Goal: Transaction & Acquisition: Purchase product/service

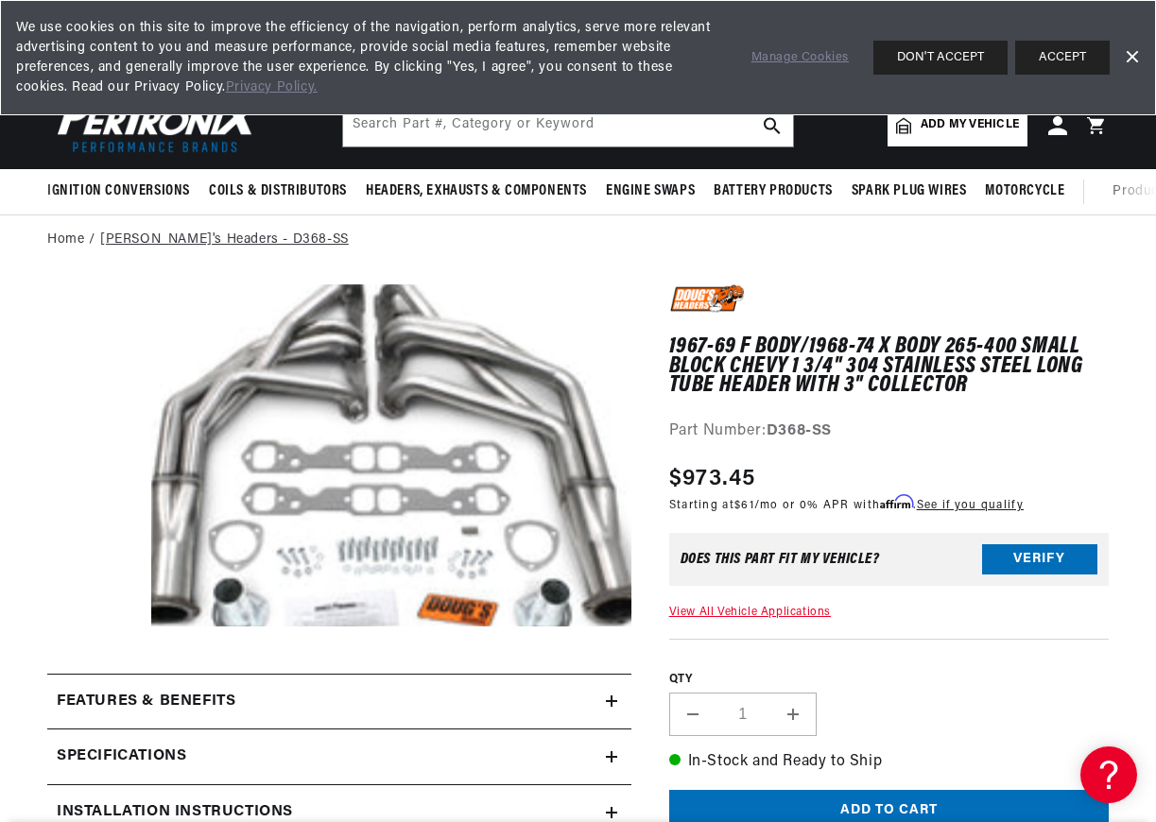
scroll to position [0, 573]
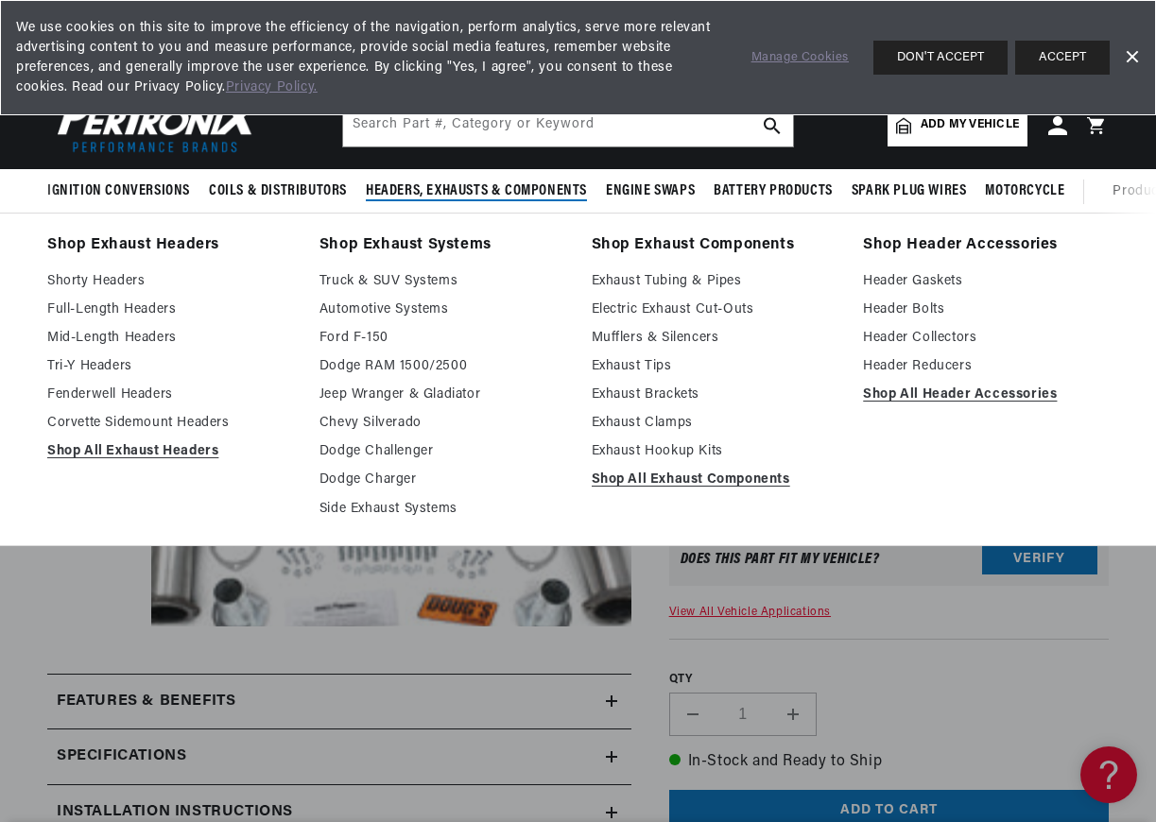
click at [496, 189] on span "Headers, Exhausts & Components" at bounding box center [476, 191] width 221 height 20
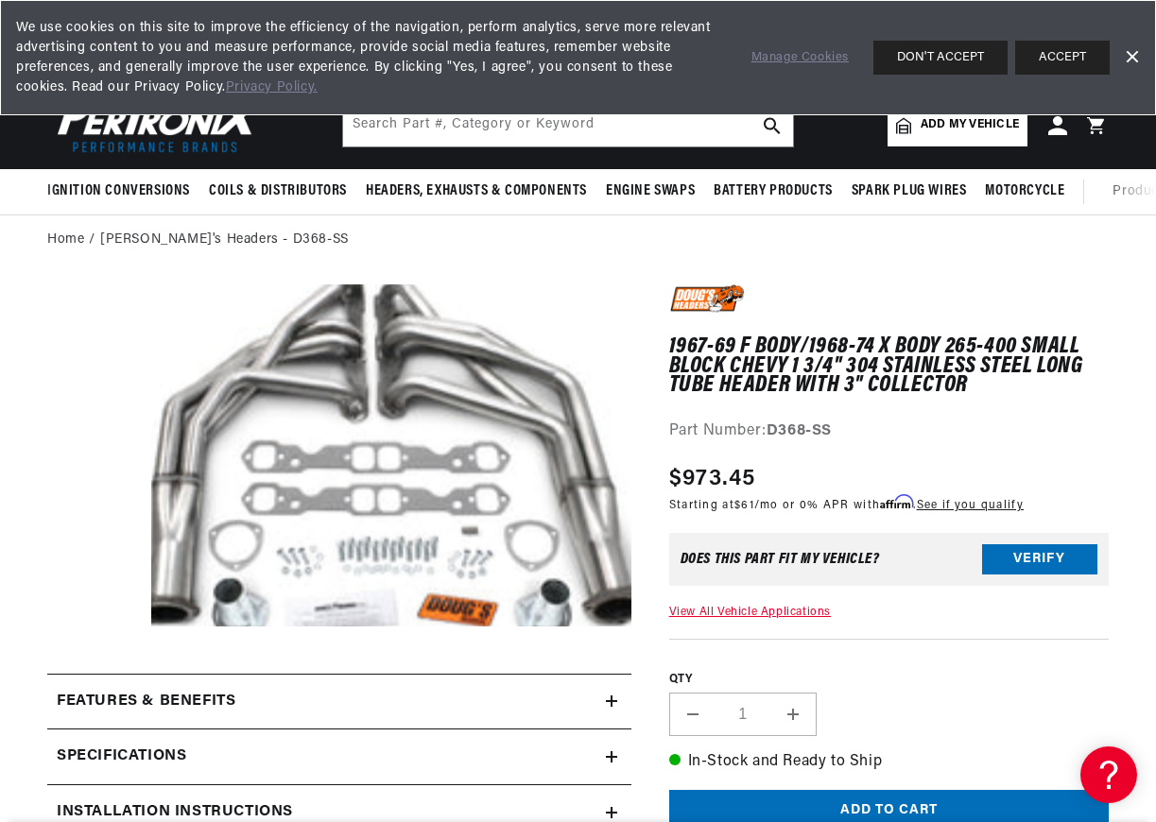
click at [1125, 52] on link "Dismiss Banner" at bounding box center [1131, 57] width 28 height 28
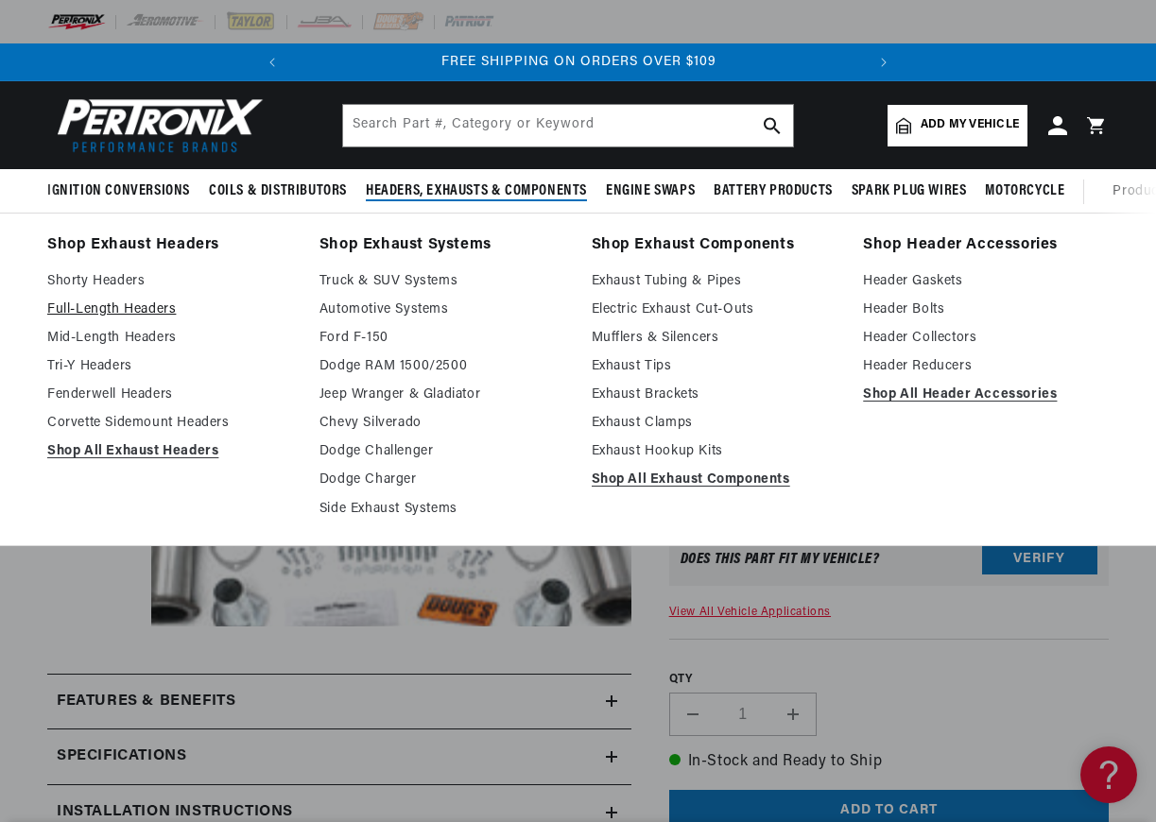
click at [79, 313] on link "Full-Length Headers" at bounding box center [170, 310] width 246 height 23
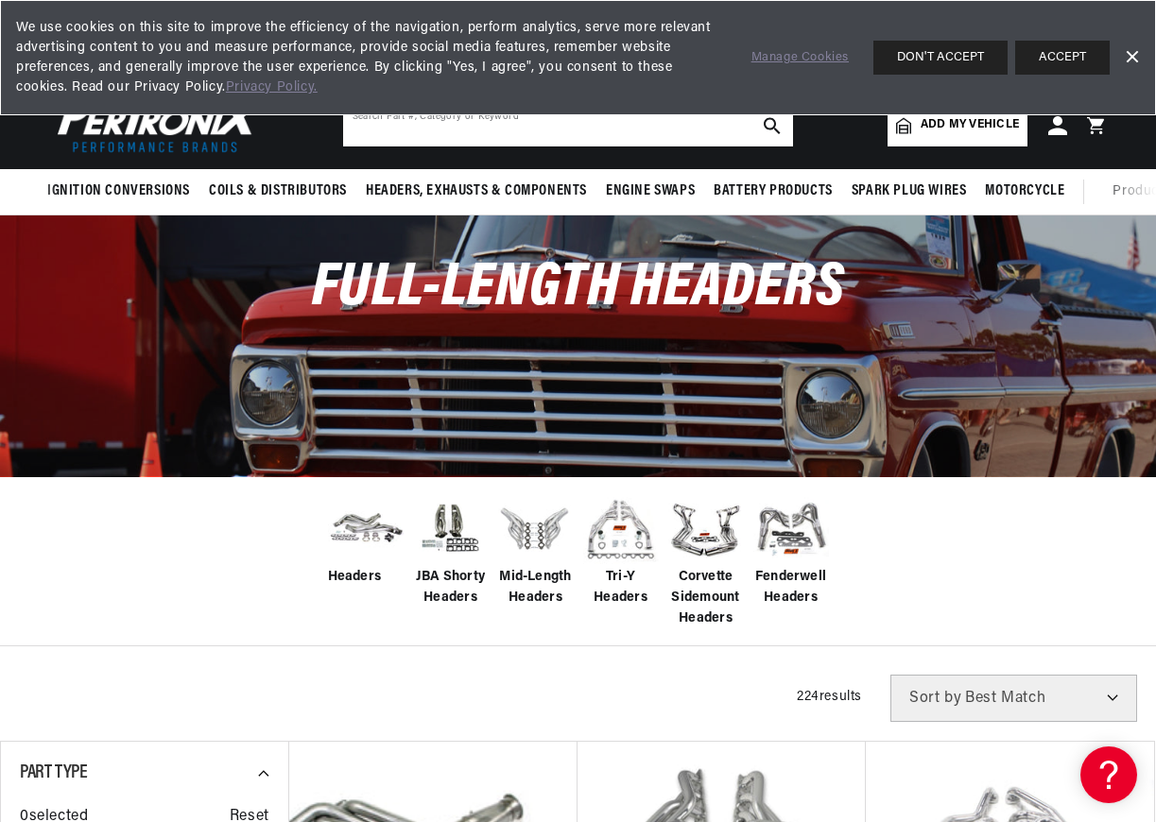
click at [646, 136] on input "text" at bounding box center [568, 126] width 450 height 42
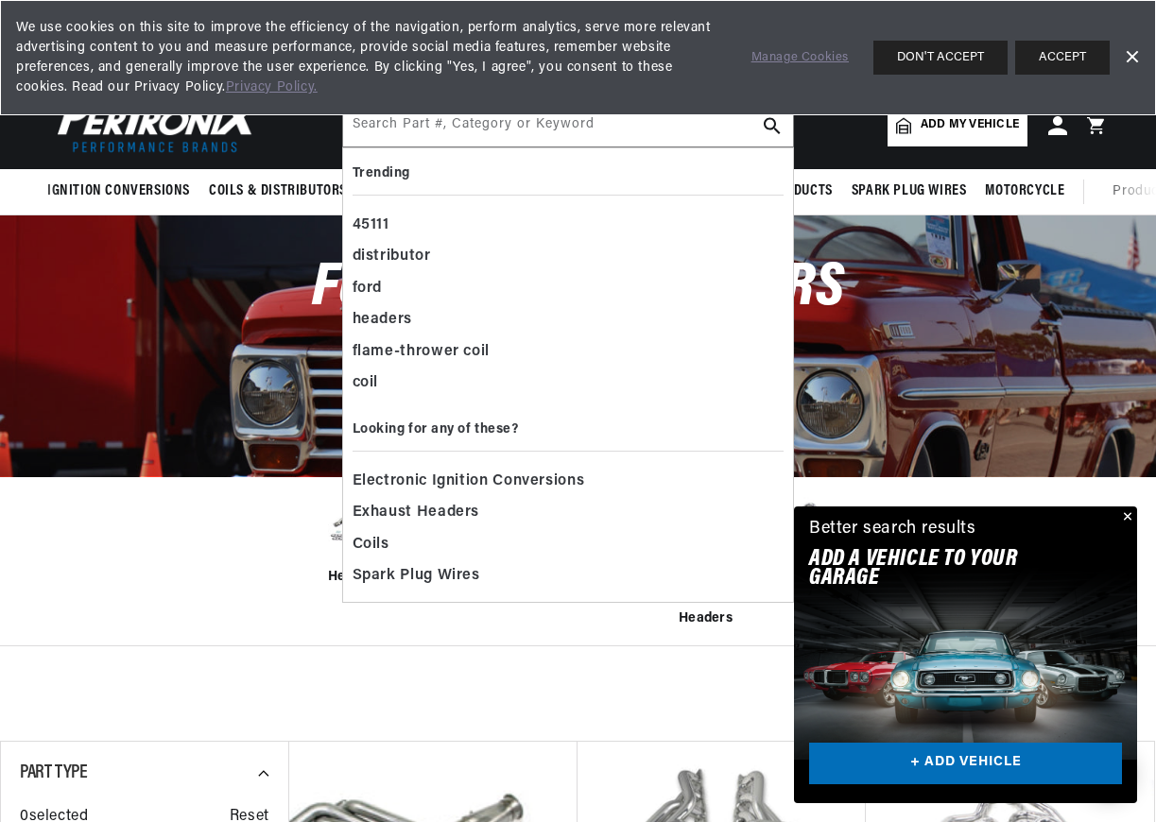
click at [1135, 51] on link "Dismiss Banner" at bounding box center [1131, 57] width 28 height 28
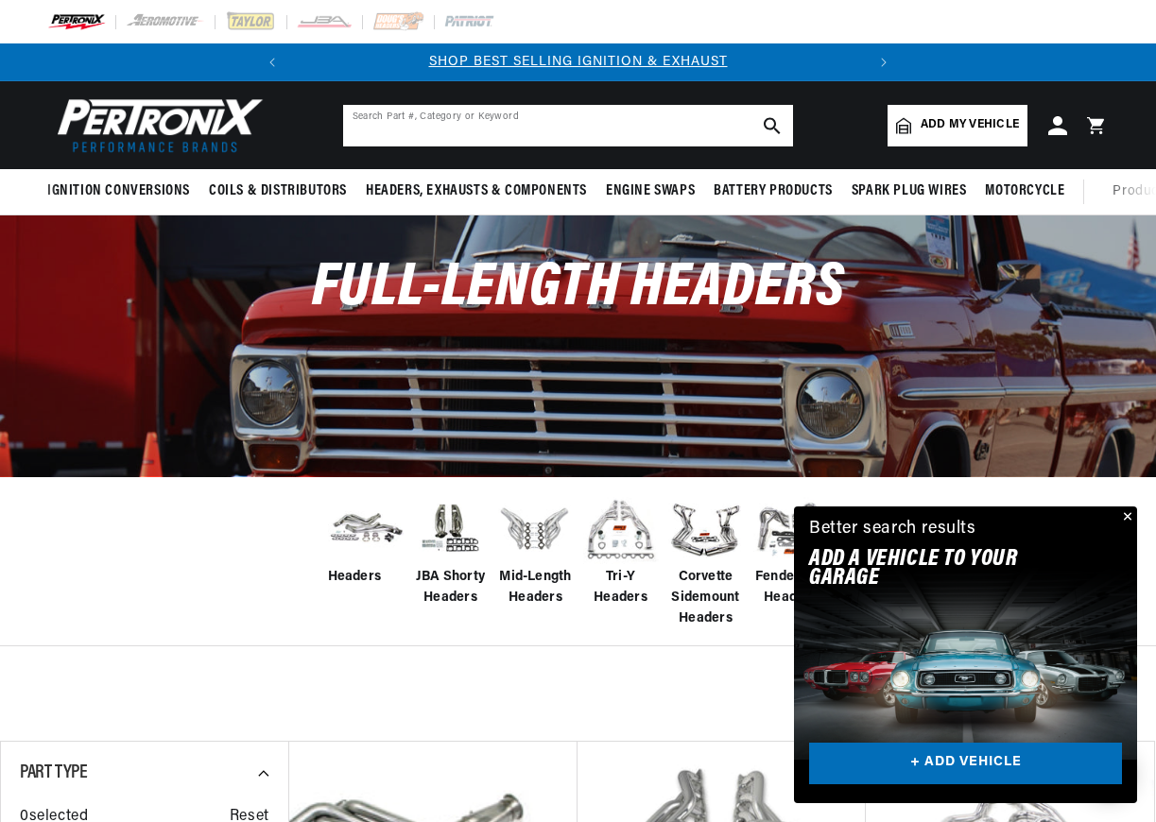
click at [529, 127] on input "text" at bounding box center [568, 126] width 450 height 42
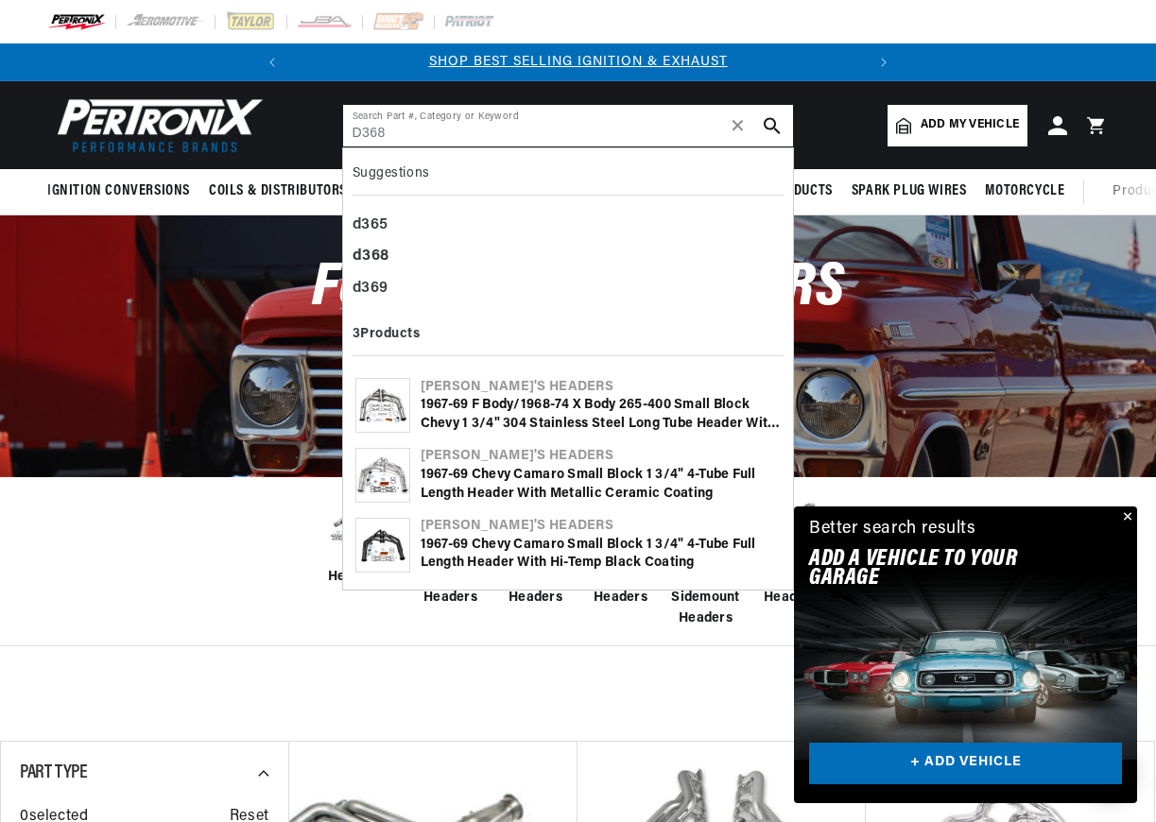
type input "D368"
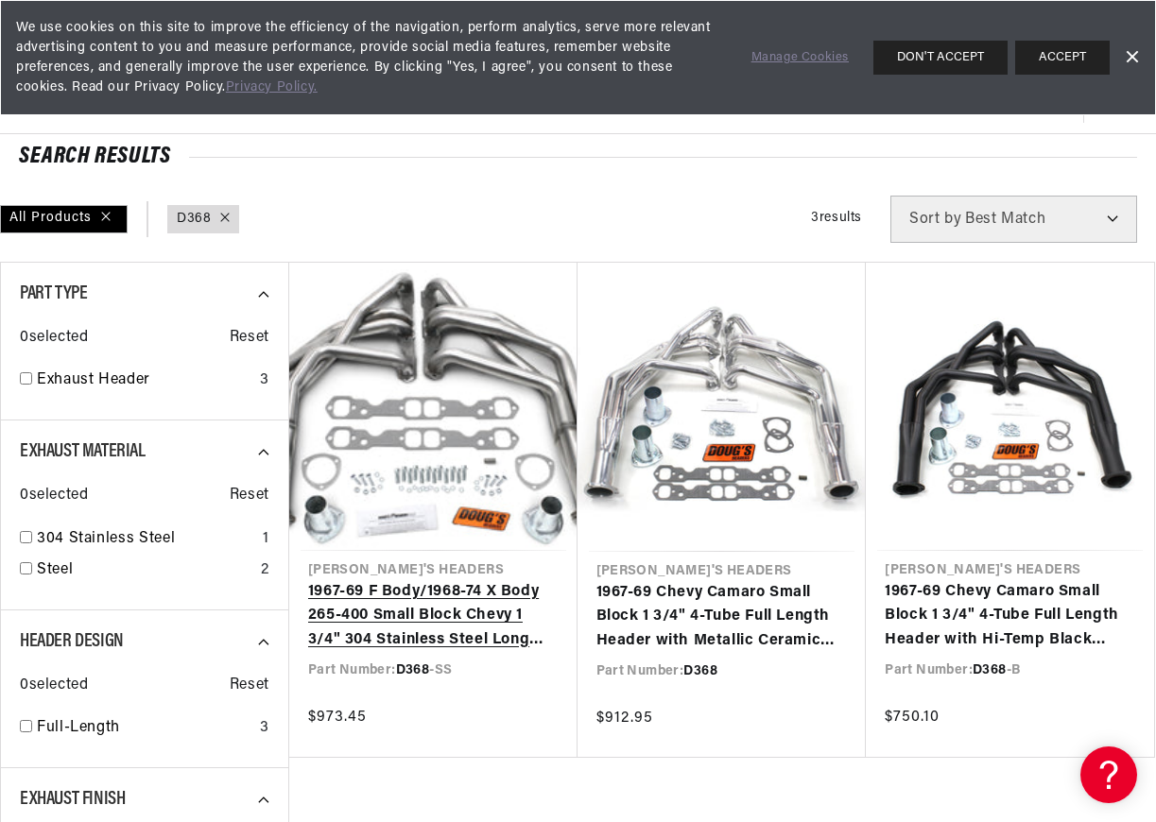
scroll to position [0, 573]
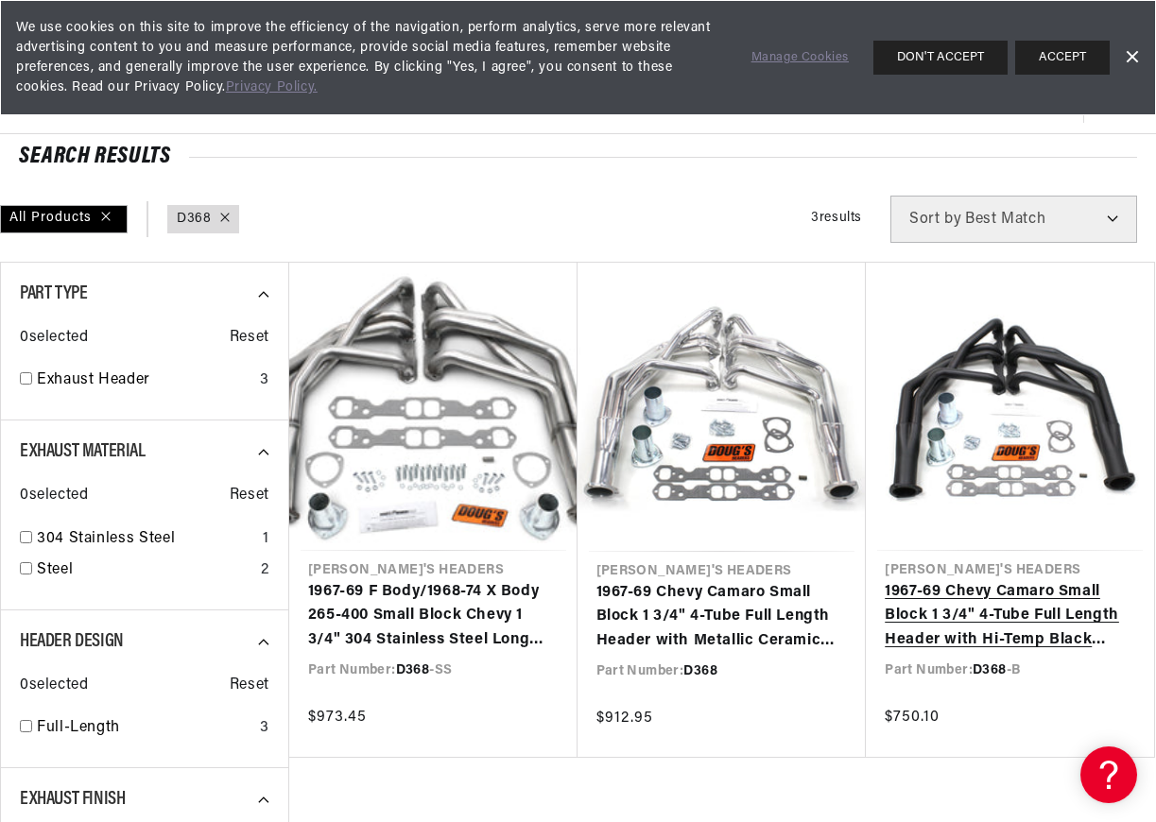
click at [1005, 580] on link "1967-69 Chevy Camaro Small Block 1 3/4" 4-Tube Full Length Header with Hi-Temp …" at bounding box center [1009, 616] width 250 height 73
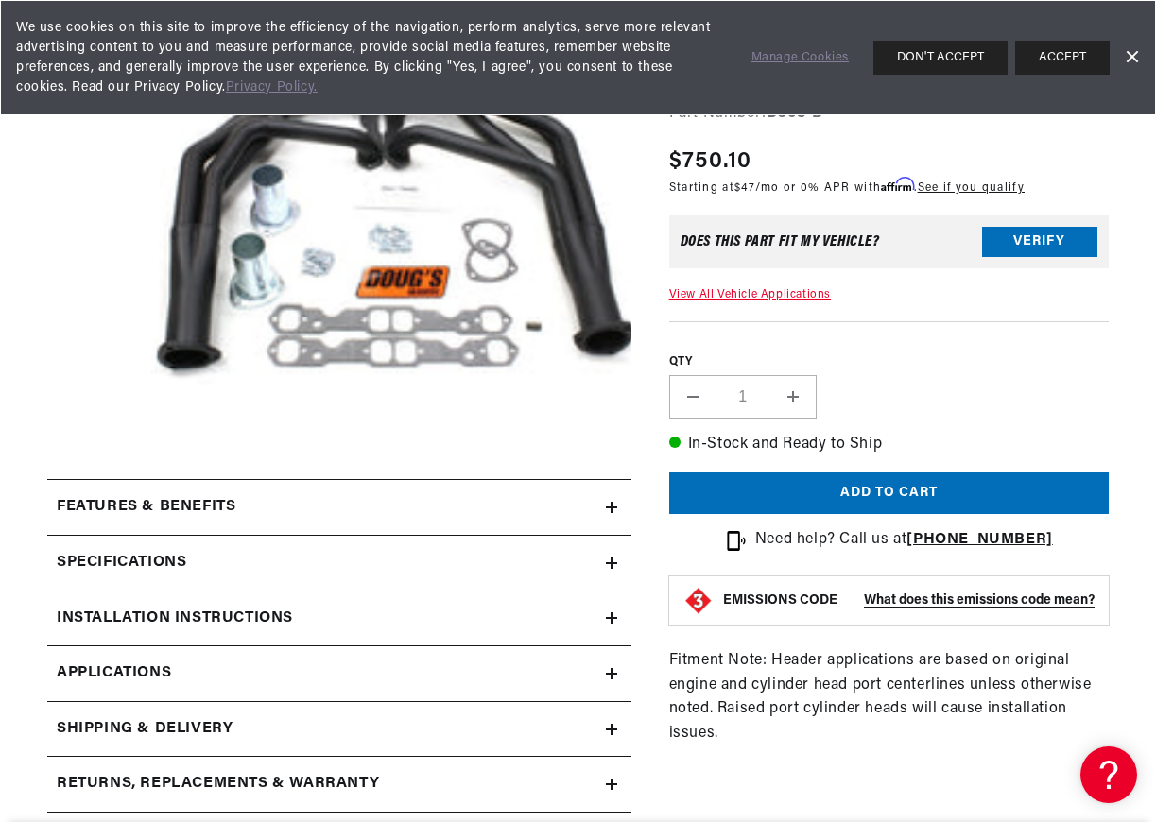
scroll to position [378, 0]
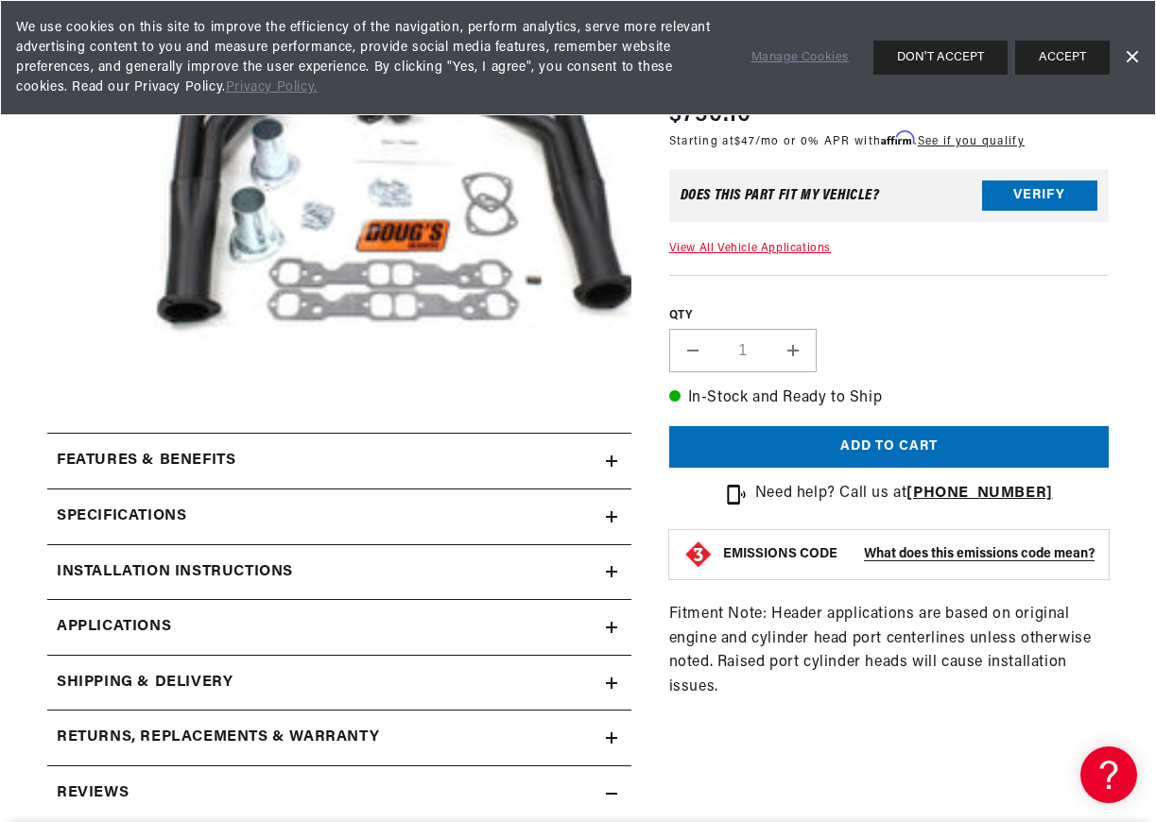
click at [613, 455] on summary "Features & Benefits" at bounding box center [339, 461] width 584 height 55
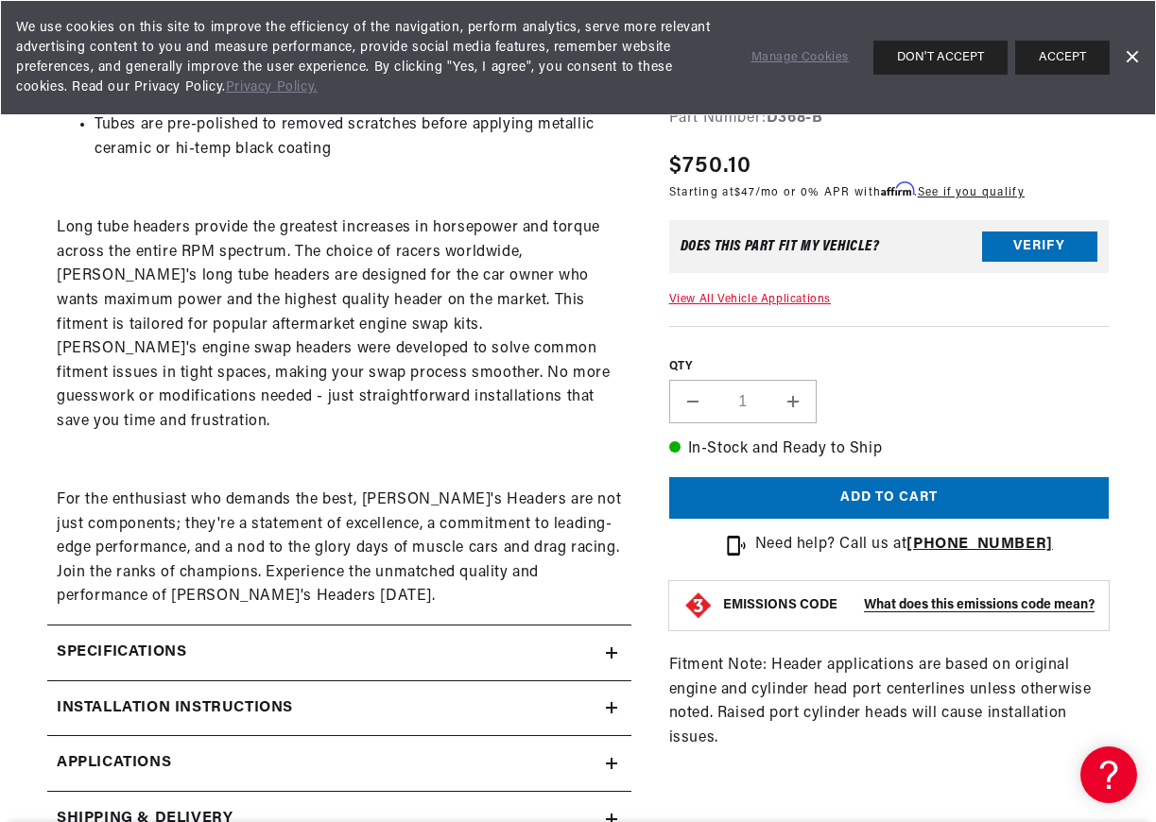
scroll to position [0, 573]
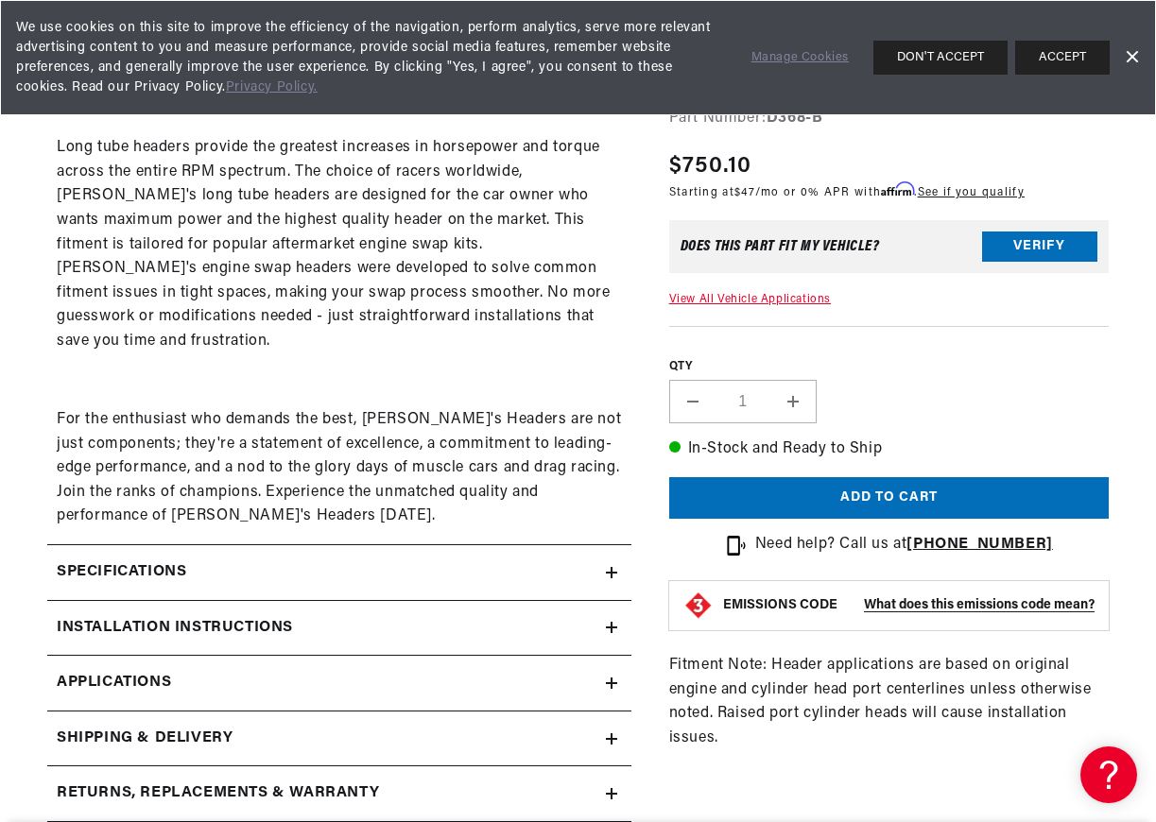
click at [615, 567] on icon at bounding box center [611, 572] width 11 height 11
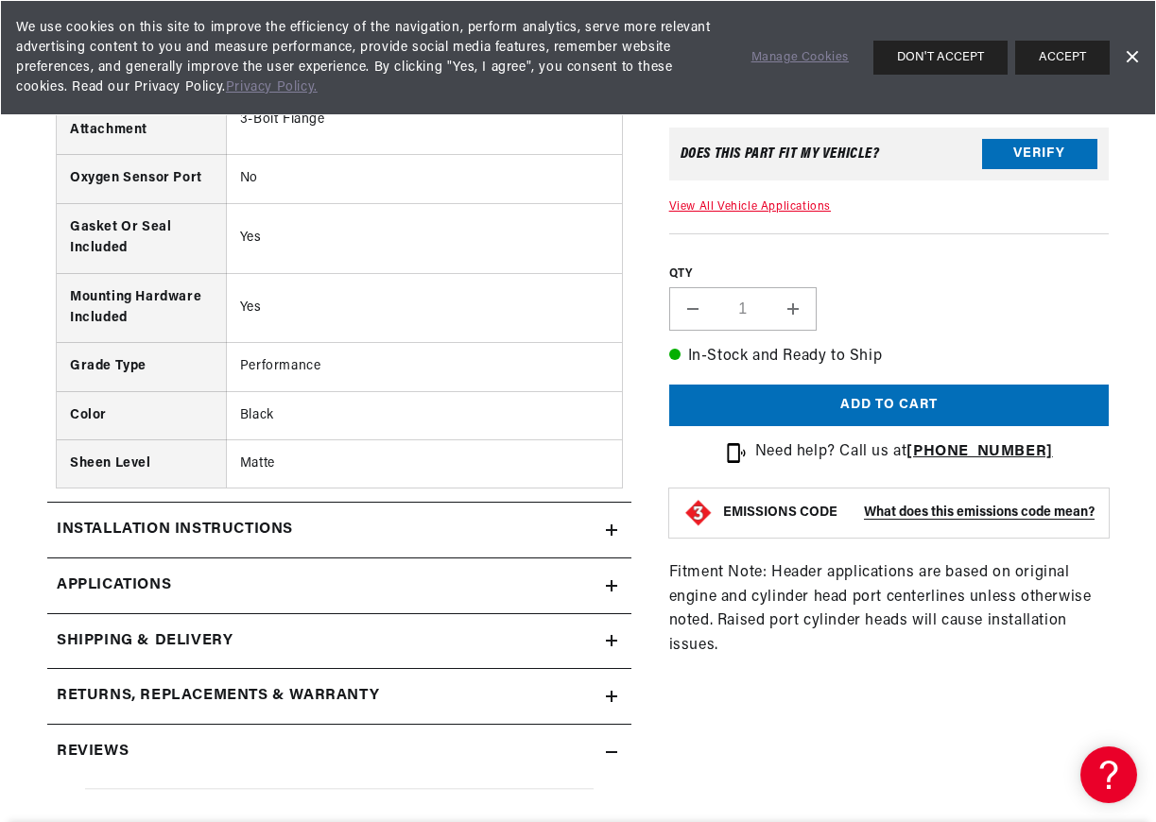
scroll to position [0, 0]
click at [610, 503] on summary "Installation instructions" at bounding box center [339, 530] width 584 height 55
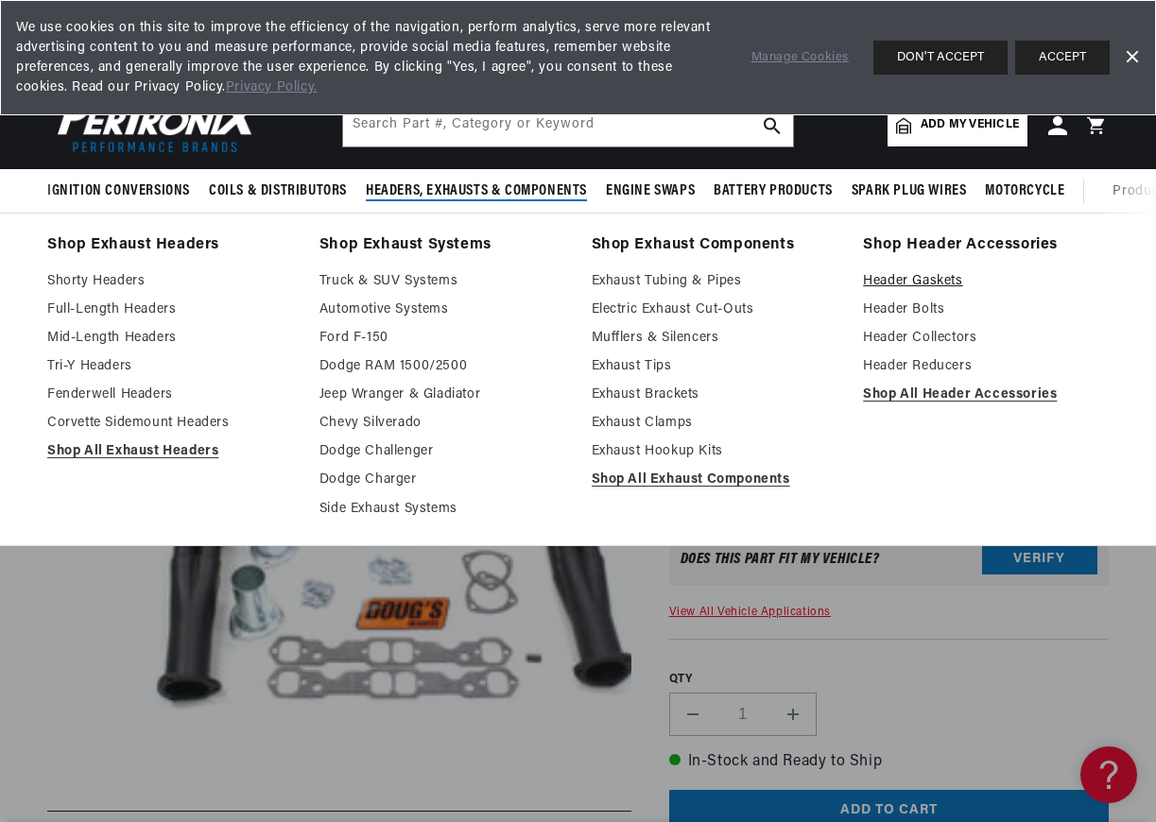
click at [906, 277] on link "Header Gaskets" at bounding box center [986, 281] width 246 height 23
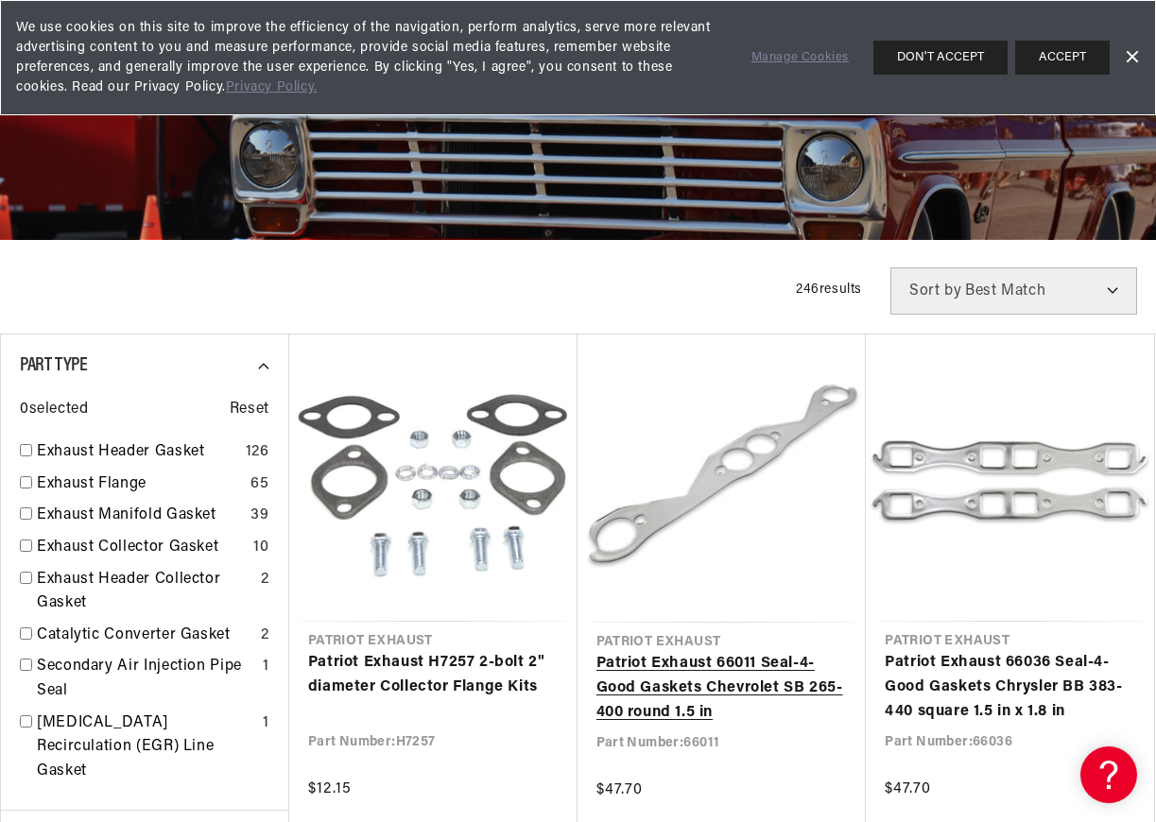
scroll to position [283, 0]
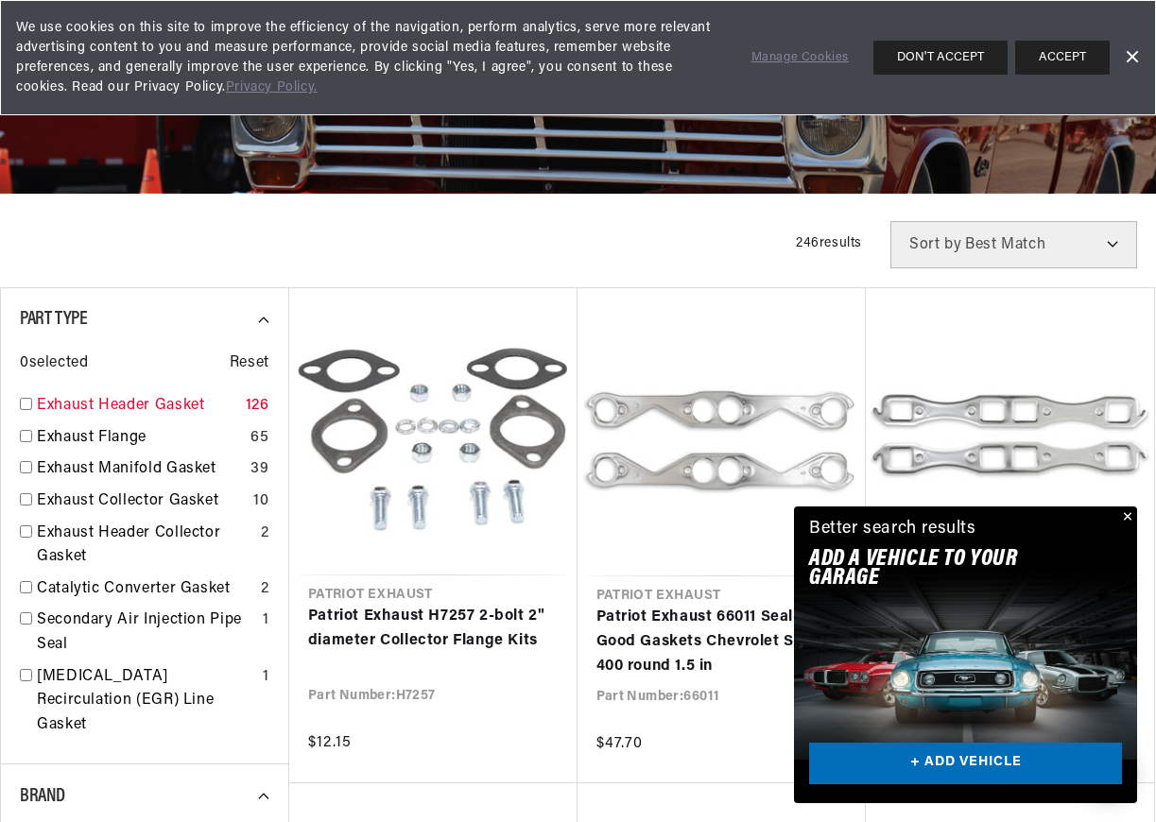
click at [164, 405] on link "Exhaust Header Gasket" at bounding box center [137, 406] width 201 height 25
checkbox input "true"
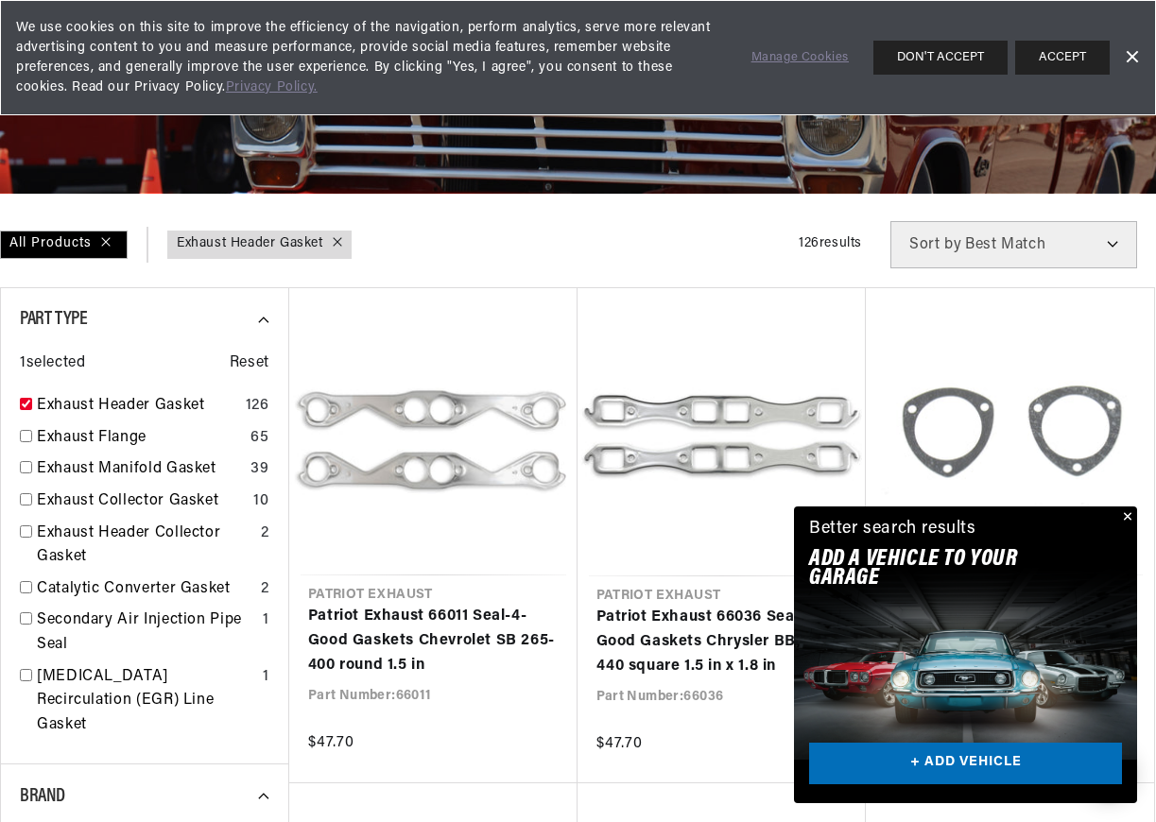
click at [1122, 510] on button "Close" at bounding box center [1125, 517] width 23 height 23
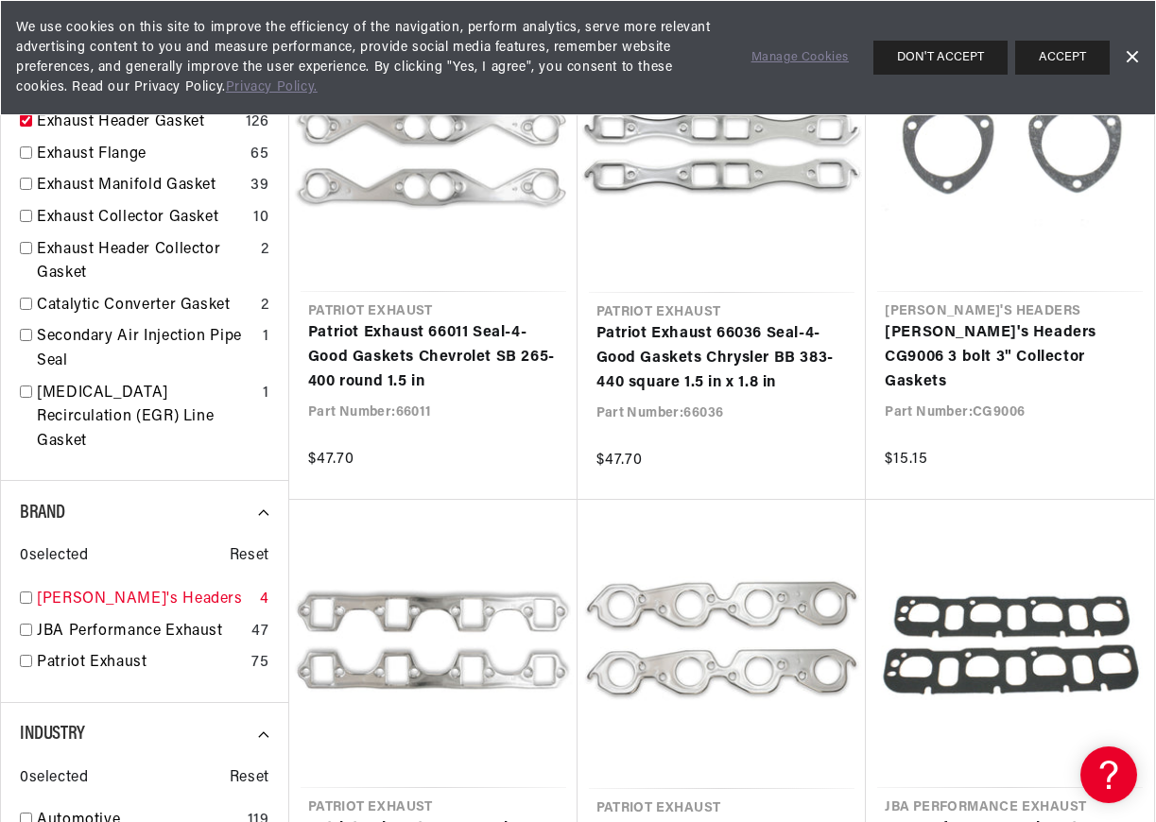
scroll to position [0, 0]
click at [103, 588] on link "[PERSON_NAME]'s Headers" at bounding box center [144, 600] width 215 height 25
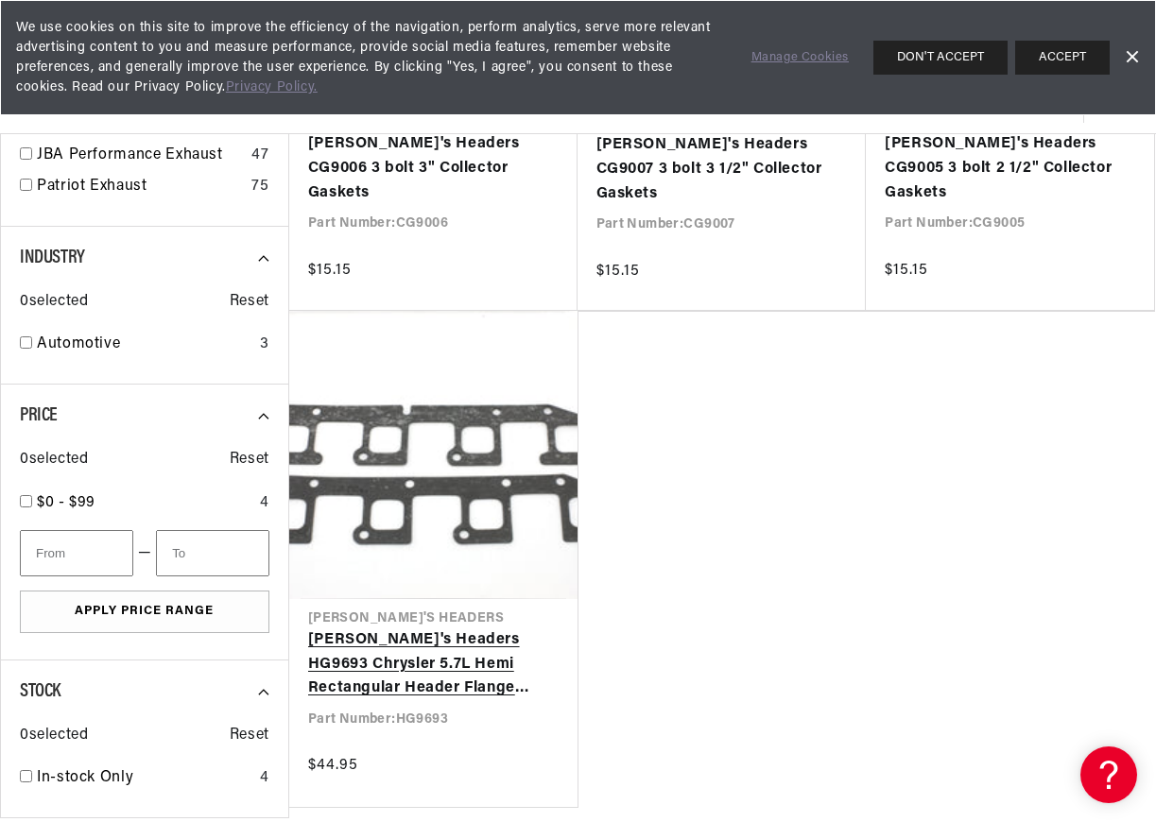
scroll to position [378, 0]
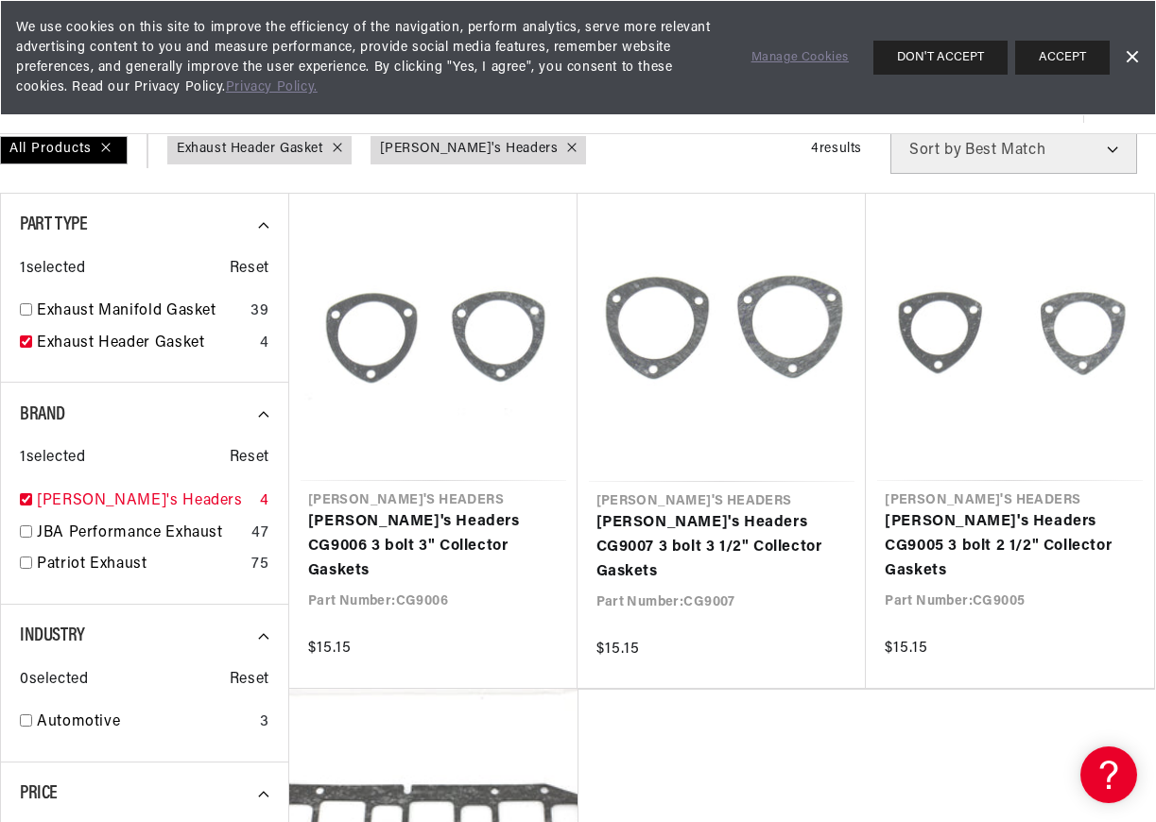
click at [89, 498] on link "[PERSON_NAME]'s Headers" at bounding box center [144, 501] width 215 height 25
checkbox input "false"
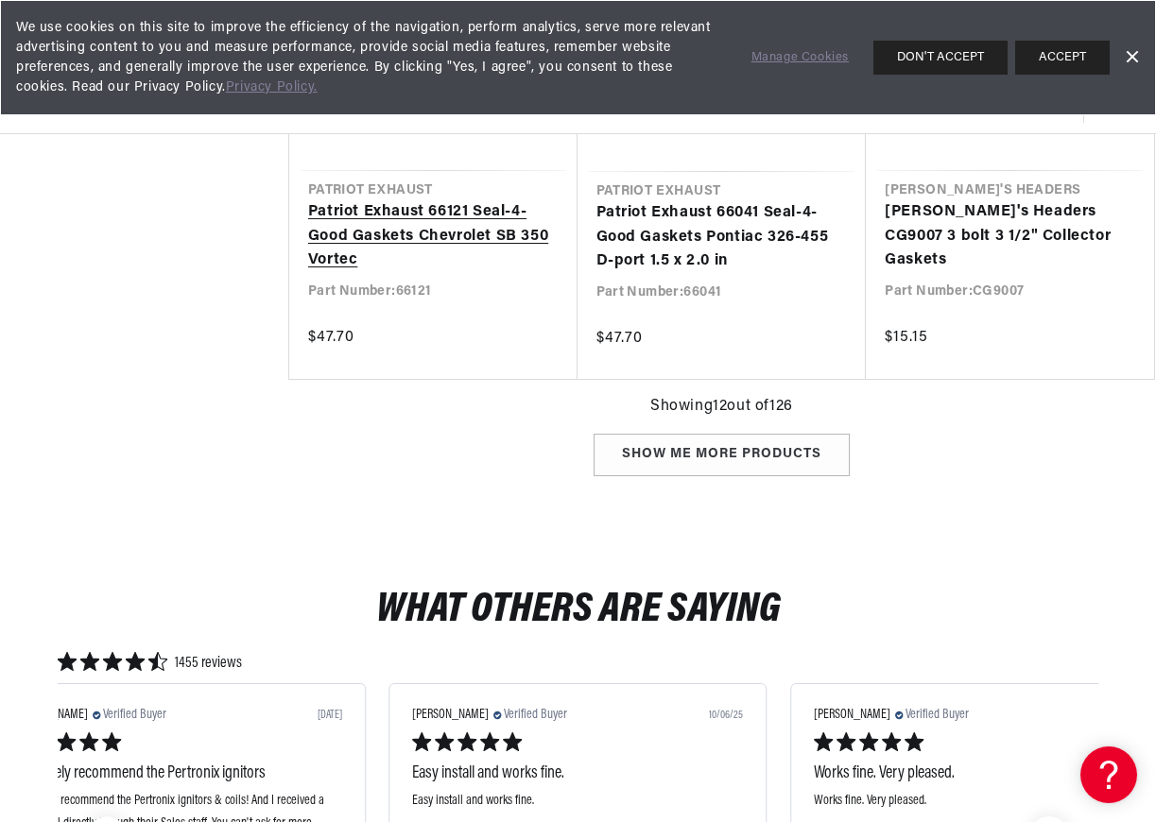
scroll to position [2173, 0]
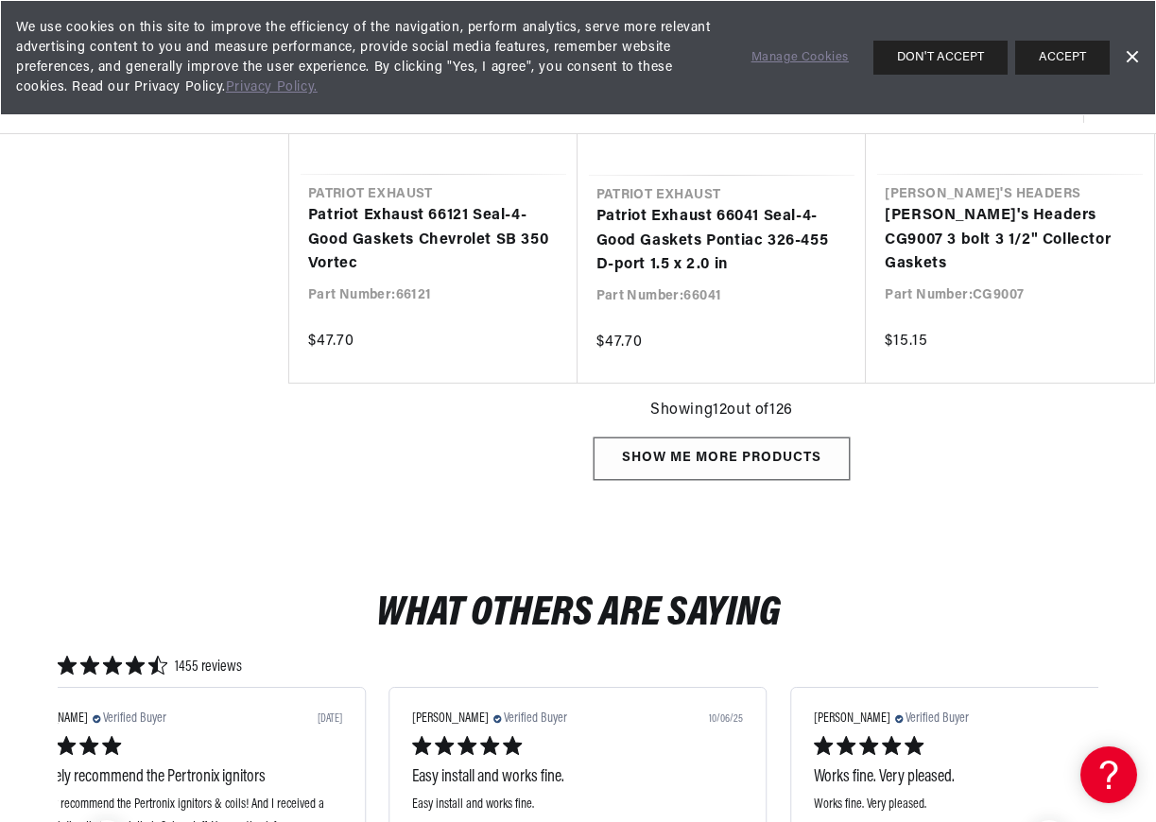
click at [678, 461] on div "Show me more products" at bounding box center [721, 458] width 256 height 43
